Goal: Task Accomplishment & Management: Manage account settings

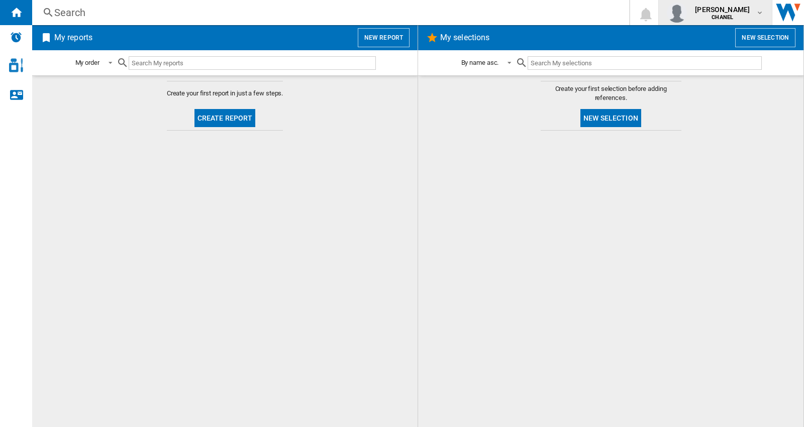
click at [712, 15] on b "CHANEL" at bounding box center [723, 17] width 22 height 7
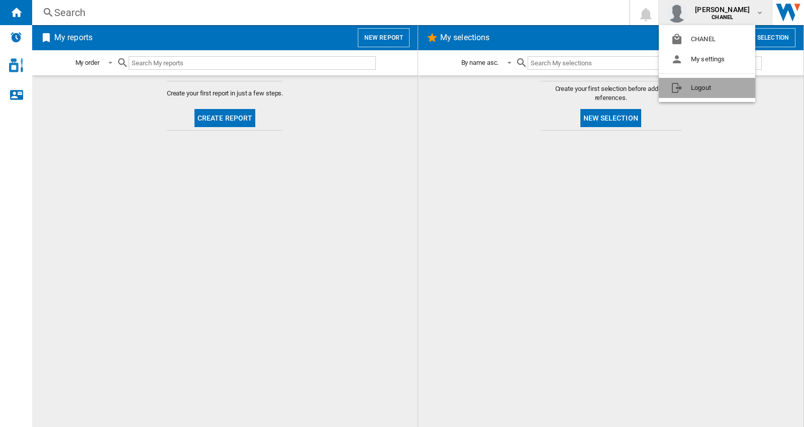
click at [694, 88] on button "Logout" at bounding box center [707, 88] width 97 height 20
